Goal: Task Accomplishment & Management: Manage account settings

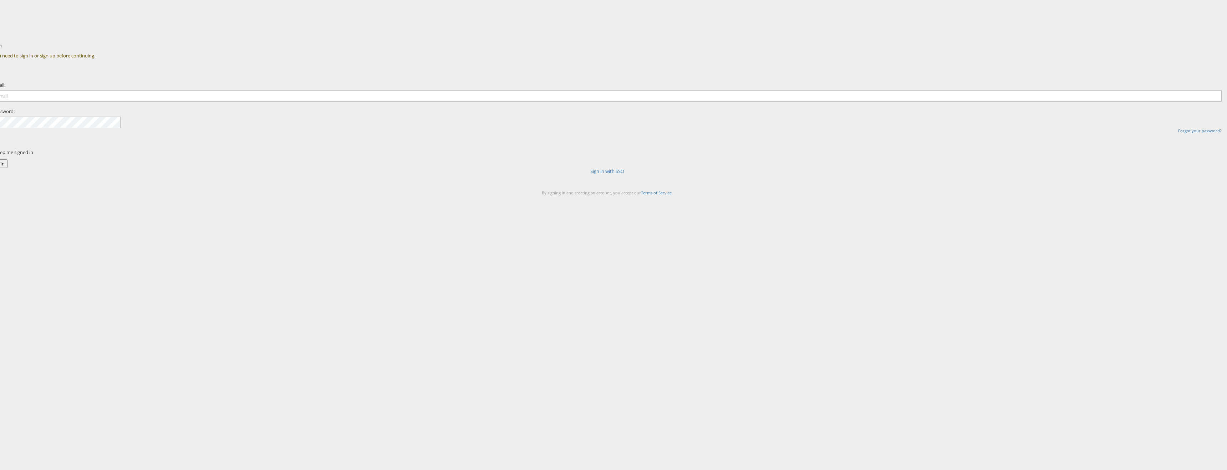
type input "[DOMAIN_NAME][EMAIL_ADDRESS][DOMAIN_NAME]"
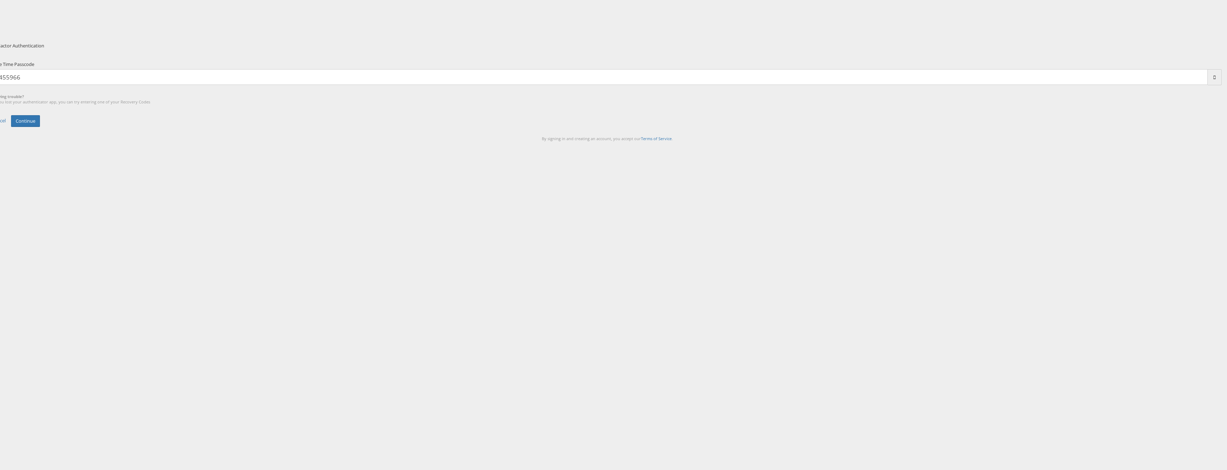
type input "455966"
click at [11, 115] on button "Continue" at bounding box center [25, 121] width 29 height 12
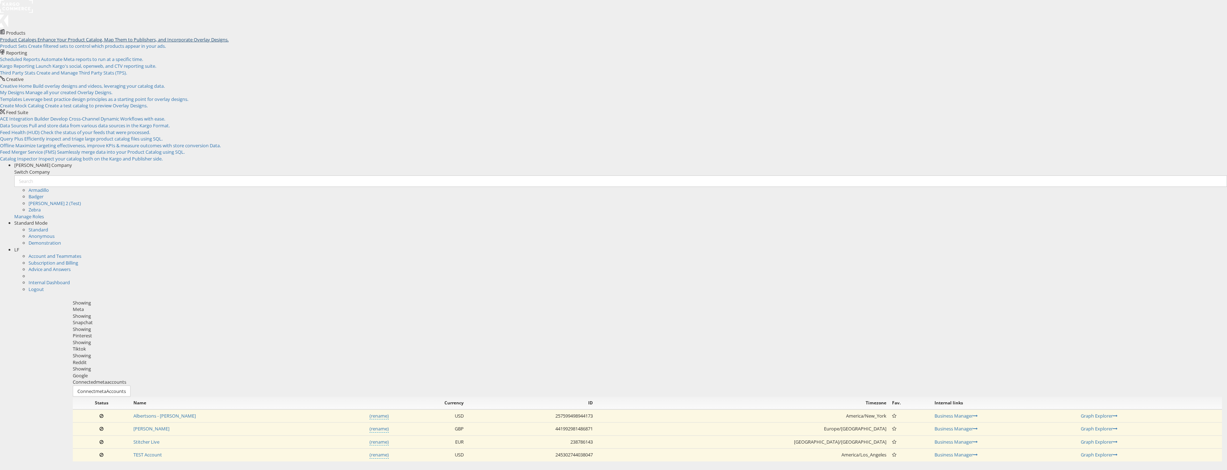
click at [68, 38] on span "Enhance Your Product Catalog, Map Them to Publishers, and Incorporate Overlay D…" at bounding box center [132, 39] width 191 height 6
